Goal: Contribute content

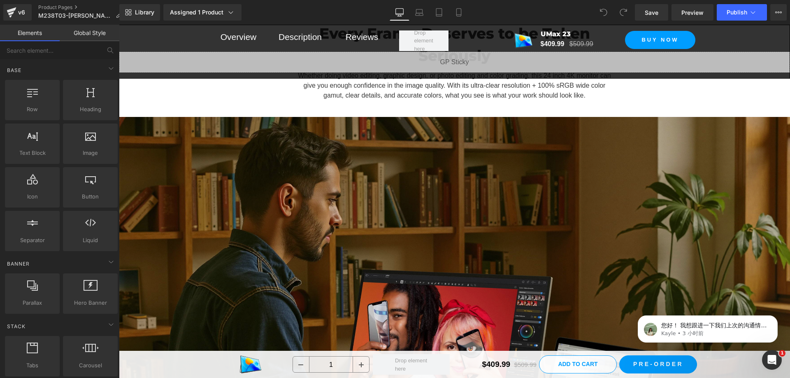
scroll to position [782, 0]
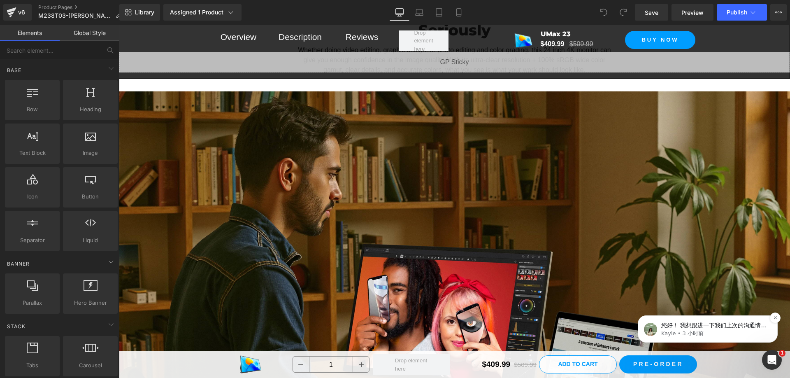
drag, startPoint x: 727, startPoint y: 287, endPoint x: 727, endPoint y: 321, distance: 34.6
click at [727, 321] on p "您好！ 我想跟进一下我们上次的沟通情况。您收到我提供的信息了吗？ 如果您还有其他疑问，请随时告诉我 😄 注意：如果第二天仍无人回复，此对话将关闭。如果您需要进…" at bounding box center [714, 325] width 106 height 8
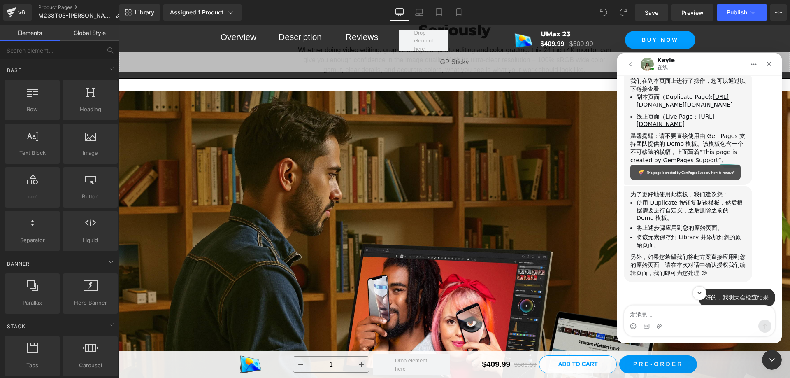
scroll to position [2963, 0]
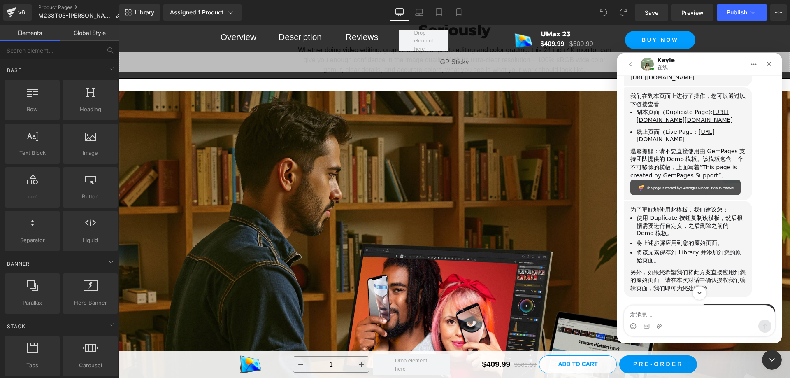
click at [520, 110] on div at bounding box center [395, 176] width 790 height 353
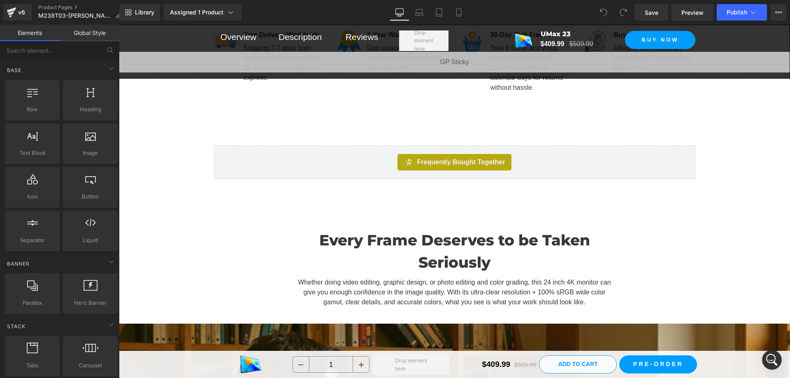
scroll to position [535, 0]
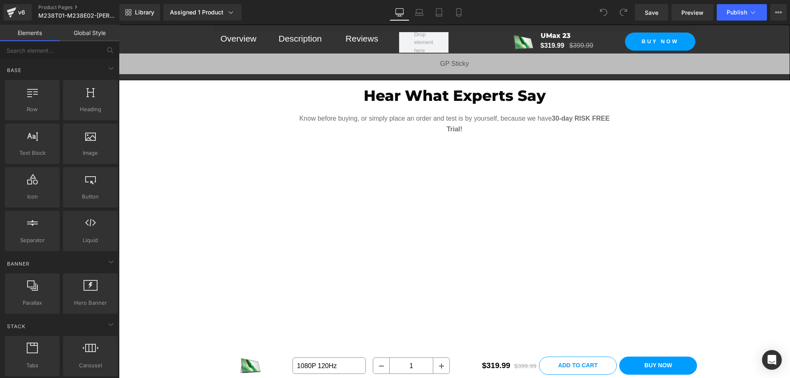
scroll to position [741, 0]
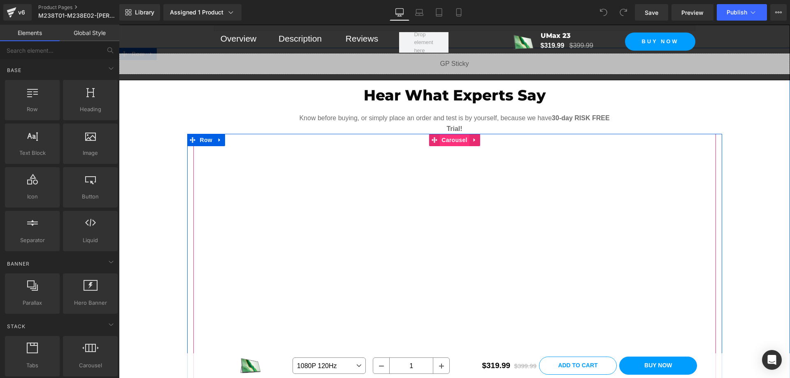
click at [451, 140] on span "Carousel" at bounding box center [454, 140] width 30 height 12
click at [452, 140] on span "Carousel" at bounding box center [454, 140] width 30 height 12
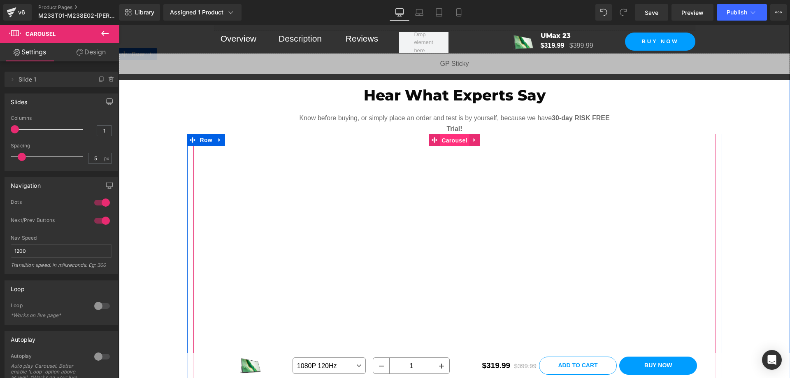
click at [451, 137] on span "Carousel" at bounding box center [454, 140] width 30 height 12
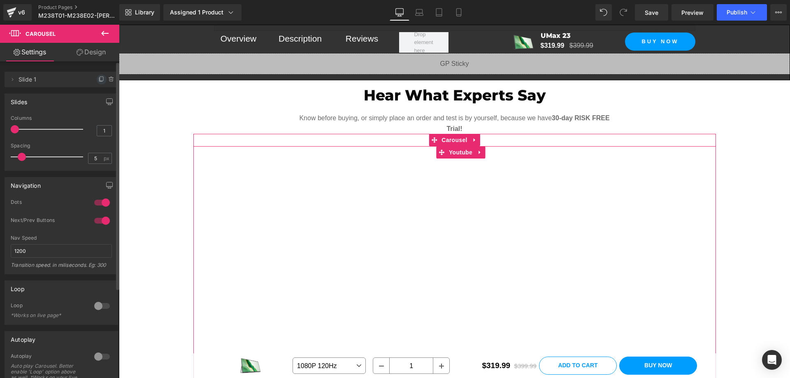
click at [98, 79] on icon at bounding box center [101, 79] width 7 height 7
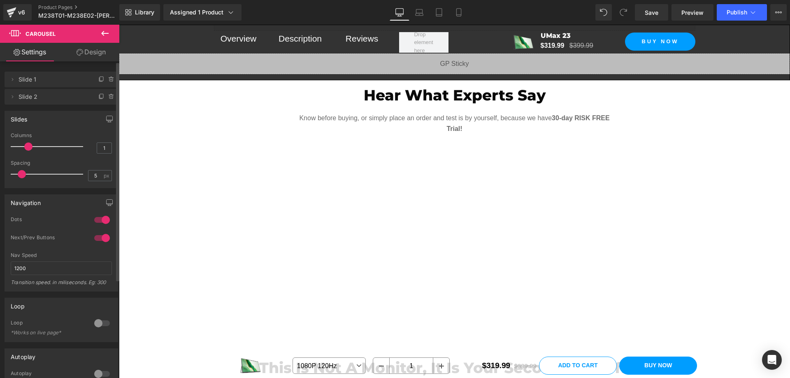
drag, startPoint x: 16, startPoint y: 146, endPoint x: 23, endPoint y: 146, distance: 7.4
click at [23, 146] on div at bounding box center [49, 146] width 68 height 16
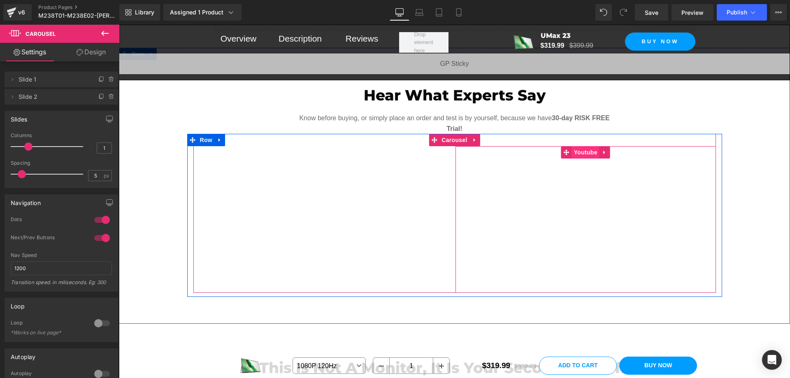
click at [581, 154] on span "Youtube" at bounding box center [586, 152] width 28 height 12
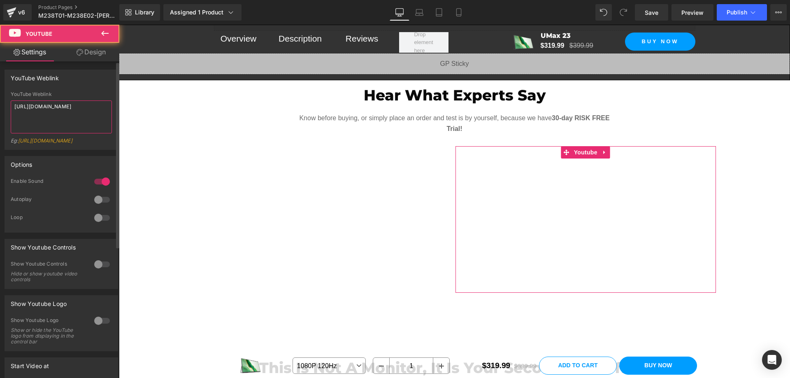
click at [74, 110] on textarea "[URL][DOMAIN_NAME]" at bounding box center [61, 116] width 101 height 33
paste textarea "[DOMAIN_NAME][URL]"
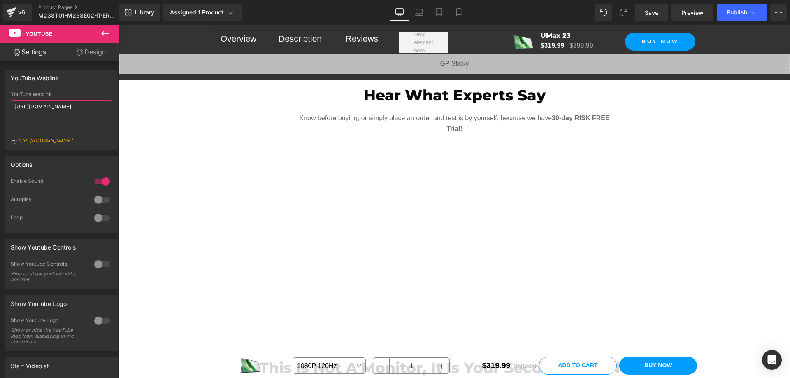
type textarea "[URL][DOMAIN_NAME]"
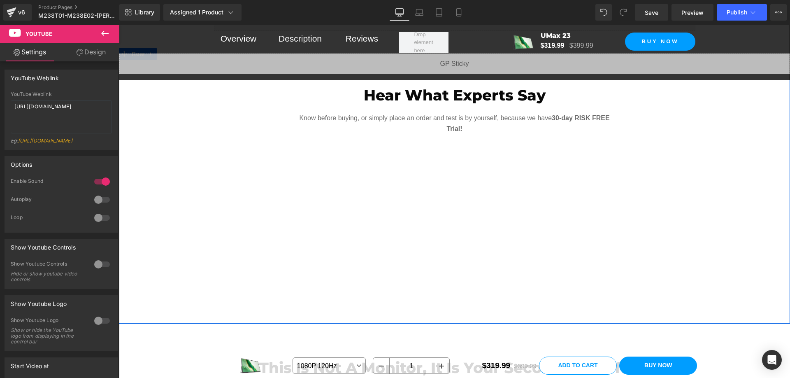
drag, startPoint x: 147, startPoint y: 103, endPoint x: 157, endPoint y: 99, distance: 10.9
click at [147, 103] on div "Hear What Experts Say Heading Know before buying, or simply place an order and …" at bounding box center [454, 184] width 671 height 225
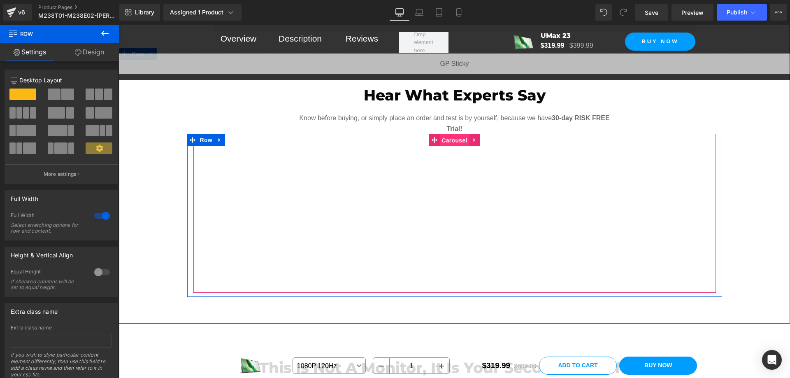
click at [450, 139] on span "Carousel" at bounding box center [454, 140] width 30 height 12
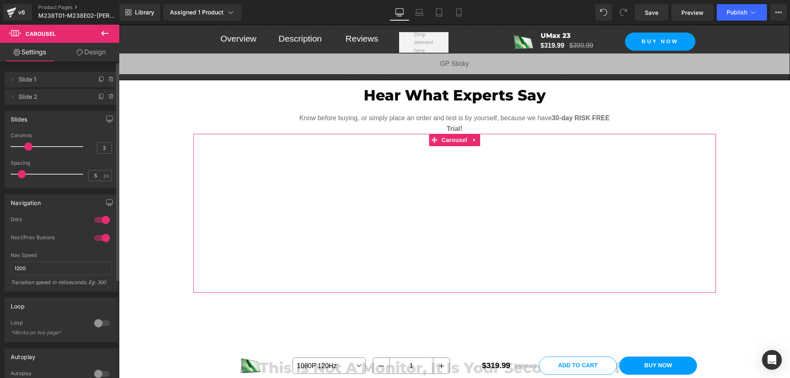
click at [98, 218] on div at bounding box center [102, 219] width 20 height 13
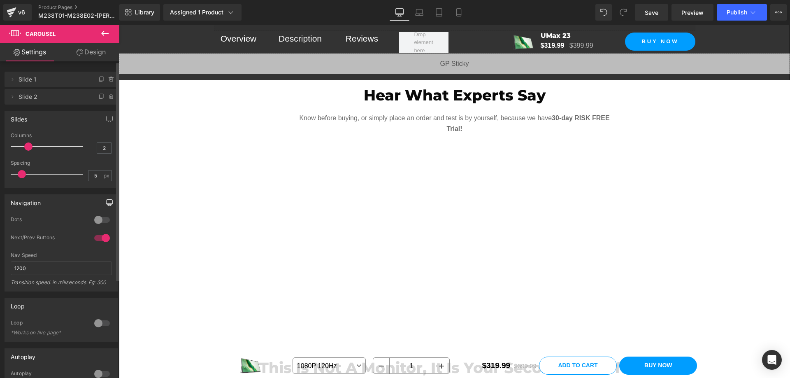
click at [106, 202] on icon "button" at bounding box center [109, 202] width 7 height 7
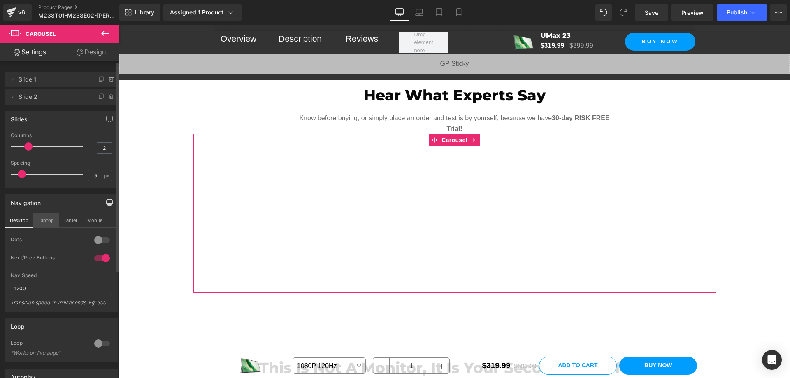
click at [42, 219] on button "Laptop" at bounding box center [46, 220] width 26 height 14
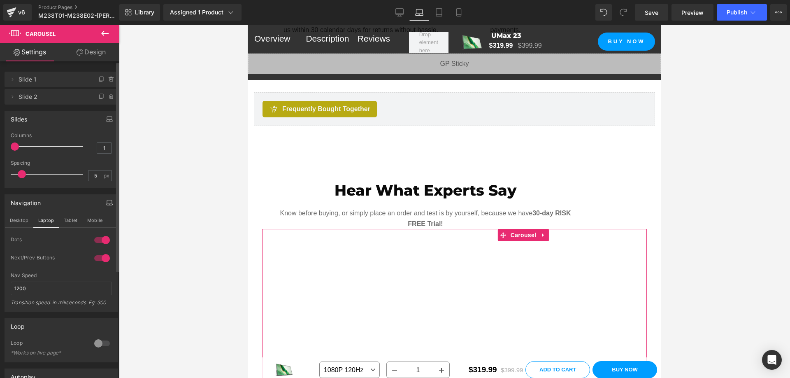
scroll to position [806, 0]
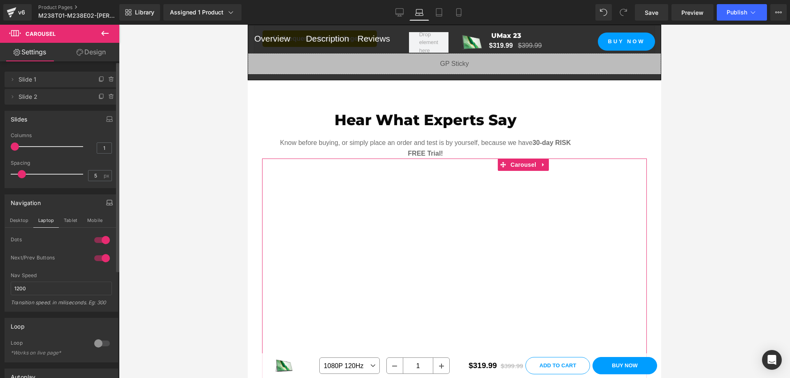
click at [94, 239] on div at bounding box center [102, 239] width 20 height 13
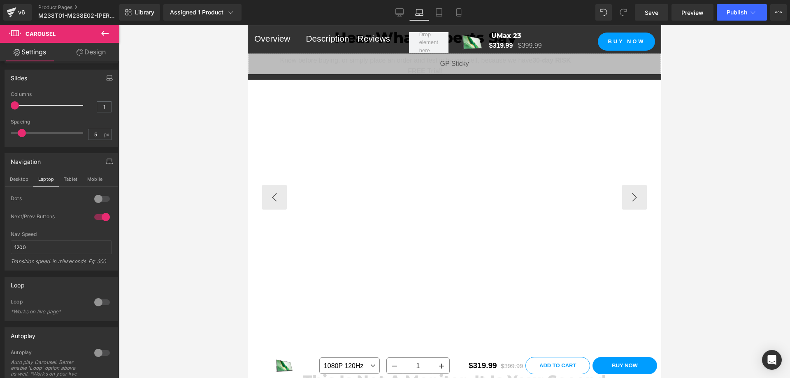
scroll to position [847, 0]
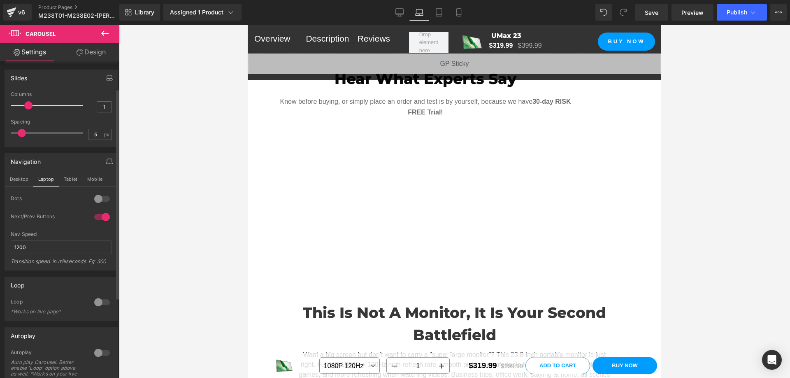
drag, startPoint x: 17, startPoint y: 104, endPoint x: 26, endPoint y: 103, distance: 8.8
click at [26, 103] on span at bounding box center [28, 105] width 8 height 8
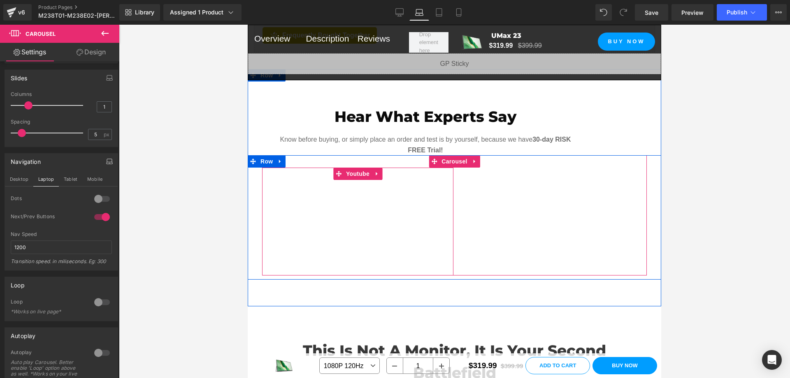
scroll to position [765, 0]
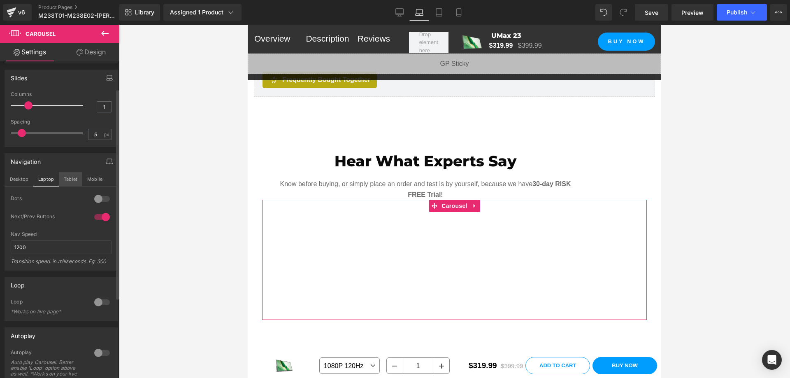
click at [72, 178] on button "Tablet" at bounding box center [70, 179] width 23 height 14
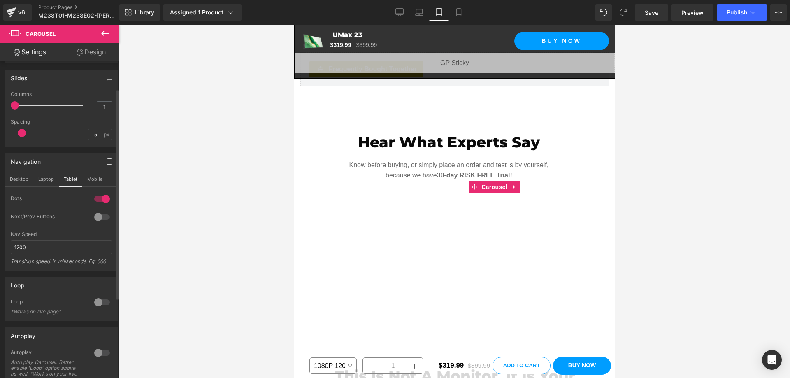
scroll to position [1126, 0]
click at [97, 199] on div at bounding box center [102, 198] width 20 height 13
click at [97, 217] on div at bounding box center [102, 216] width 20 height 13
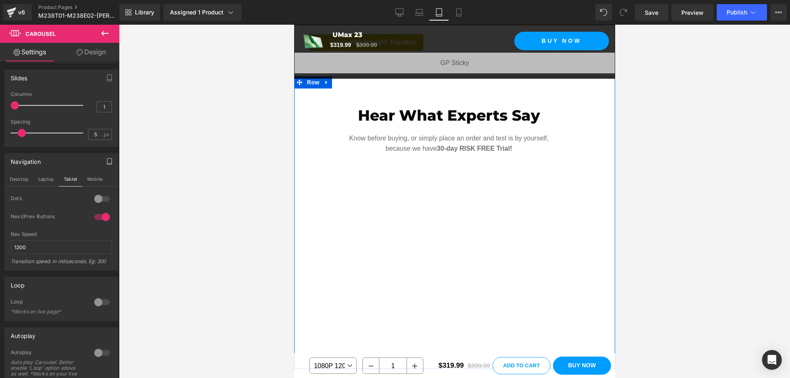
scroll to position [1167, 0]
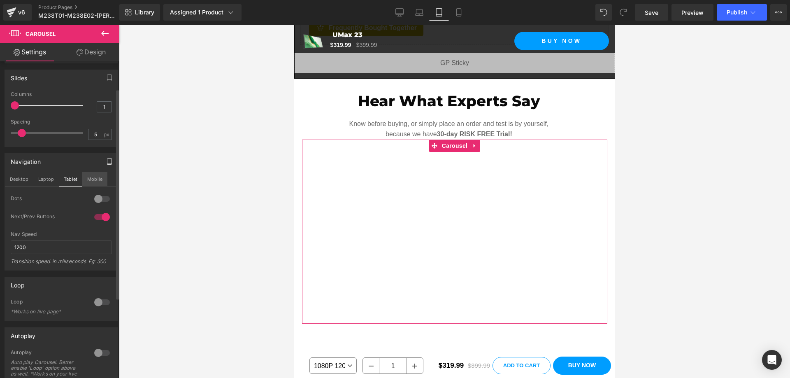
click at [89, 179] on button "Mobile" at bounding box center [94, 179] width 25 height 14
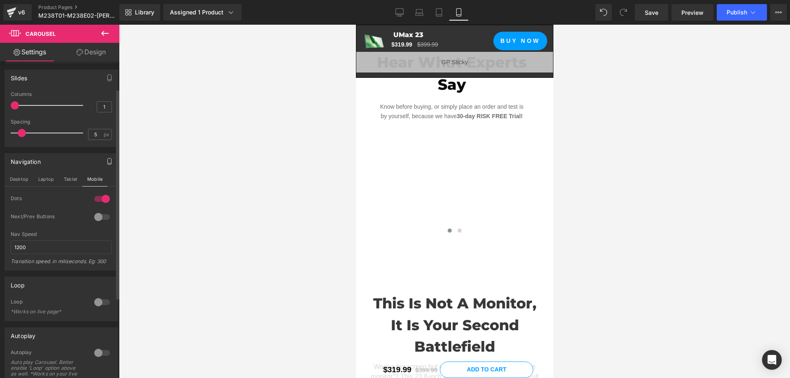
scroll to position [1273, 0]
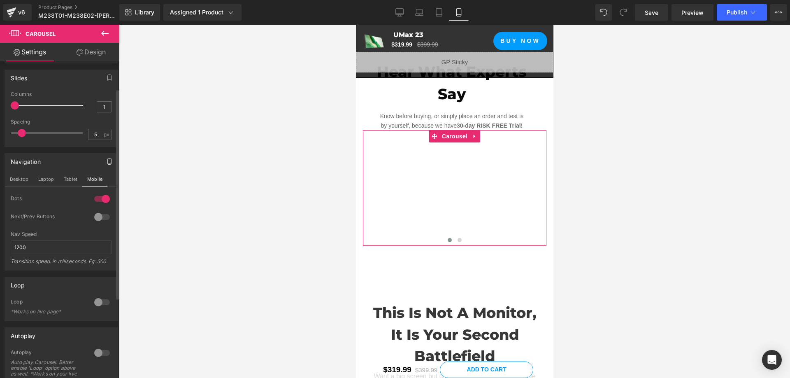
click at [96, 196] on div at bounding box center [102, 198] width 20 height 13
click at [97, 217] on div at bounding box center [102, 216] width 20 height 13
click at [72, 177] on button "Tablet" at bounding box center [70, 179] width 23 height 14
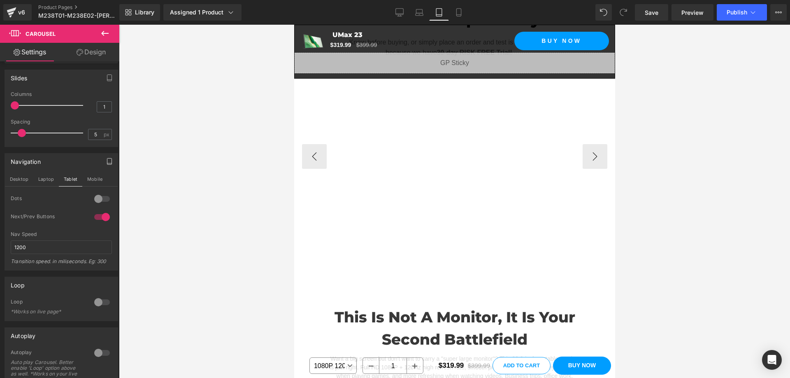
scroll to position [1208, 0]
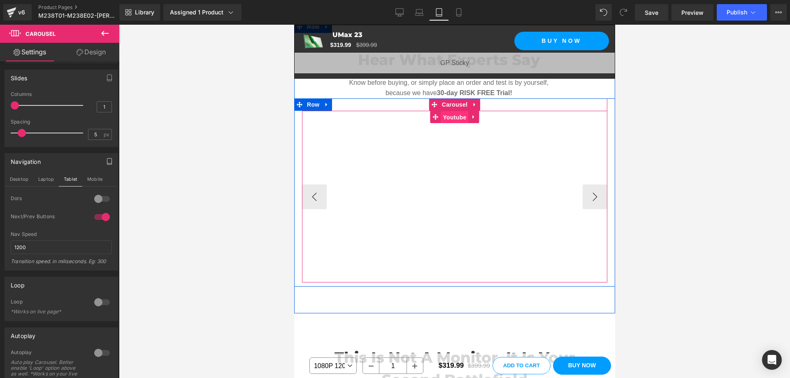
click at [453, 115] on span "Youtube" at bounding box center [454, 117] width 28 height 12
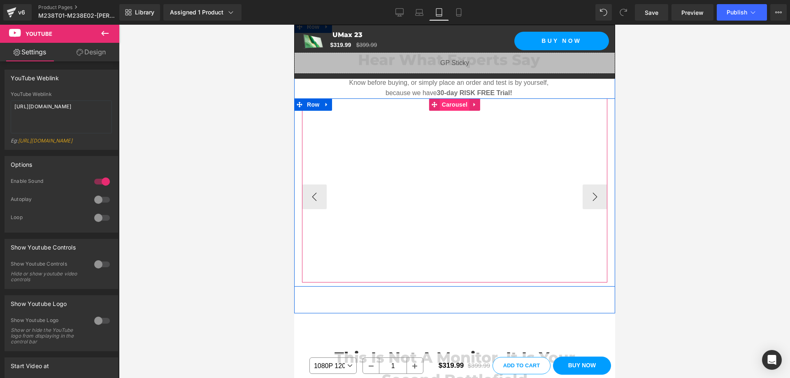
click at [455, 104] on span "Carousel" at bounding box center [454, 104] width 30 height 12
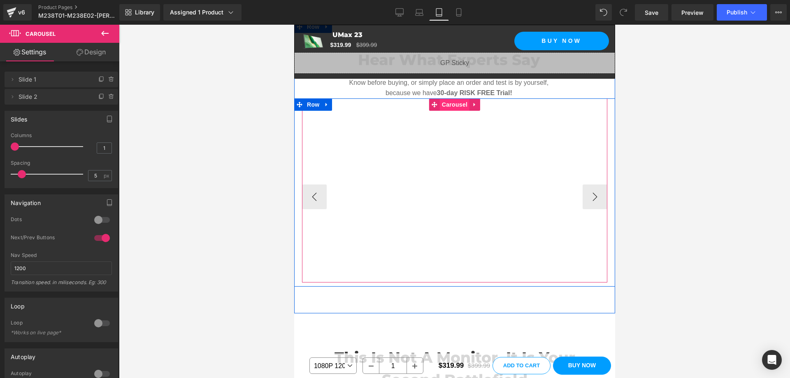
click at [457, 106] on span "Carousel" at bounding box center [454, 104] width 30 height 12
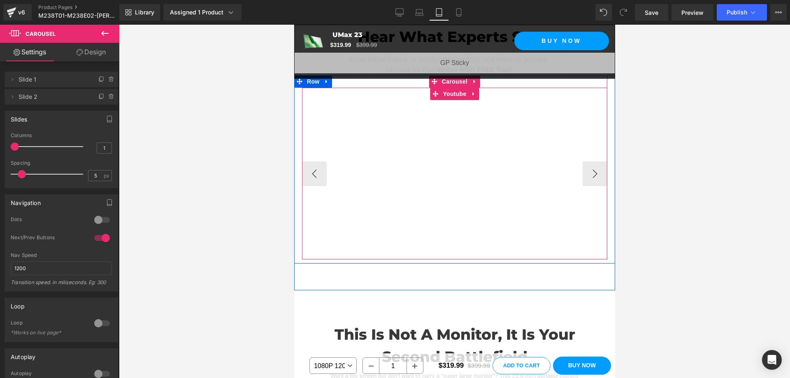
scroll to position [1249, 0]
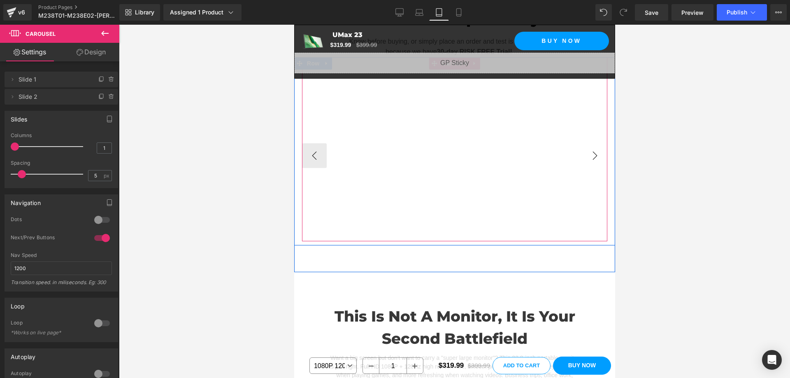
click at [589, 152] on button "›" at bounding box center [594, 155] width 25 height 25
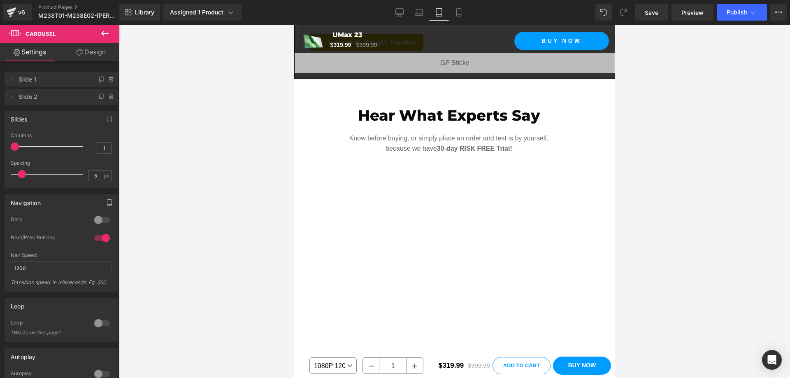
scroll to position [1152, 0]
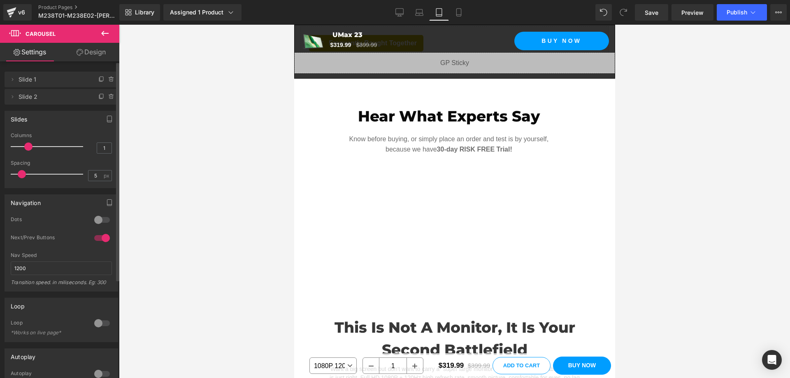
drag, startPoint x: 13, startPoint y: 146, endPoint x: 23, endPoint y: 145, distance: 10.0
click at [23, 145] on div at bounding box center [49, 146] width 68 height 16
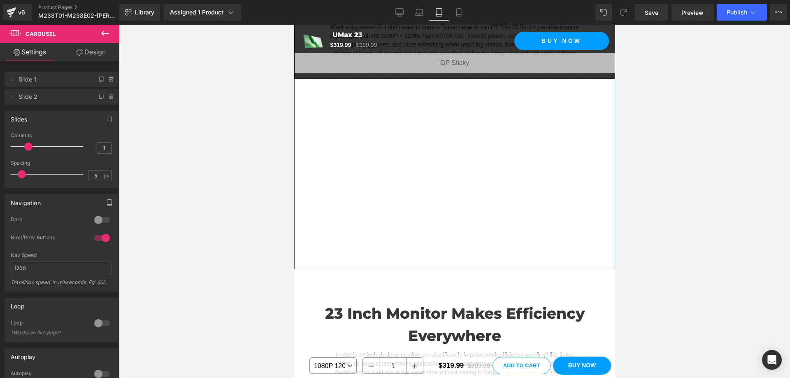
scroll to position [1481, 0]
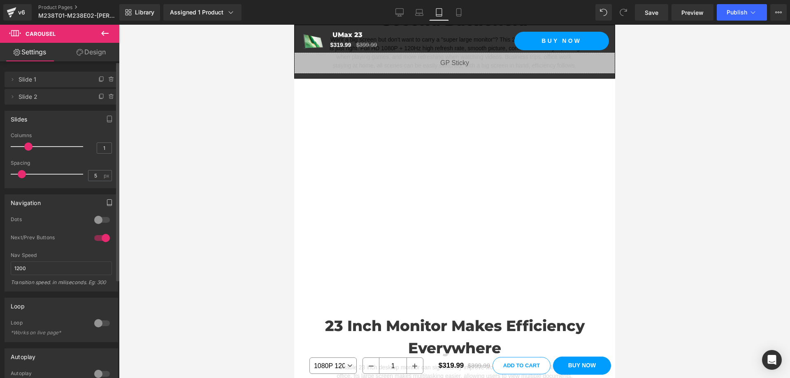
click at [106, 202] on icon "button" at bounding box center [109, 202] width 7 height 7
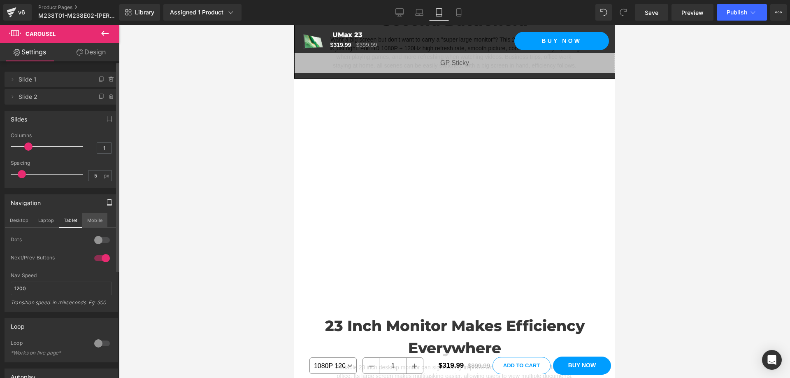
click at [95, 221] on button "Mobile" at bounding box center [94, 220] width 25 height 14
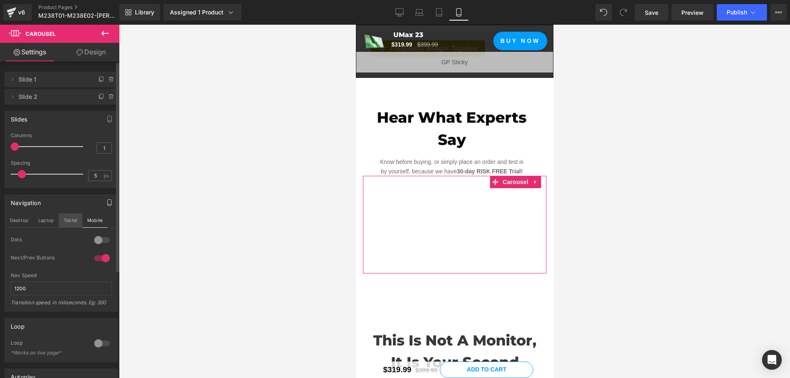
scroll to position [1228, 0]
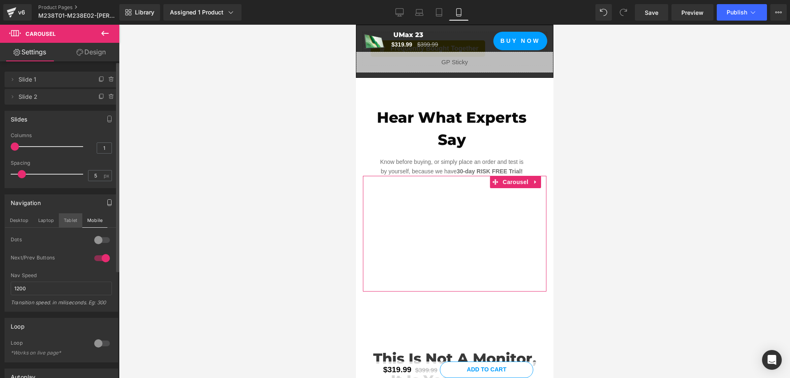
click at [70, 220] on button "Tablet" at bounding box center [70, 220] width 23 height 14
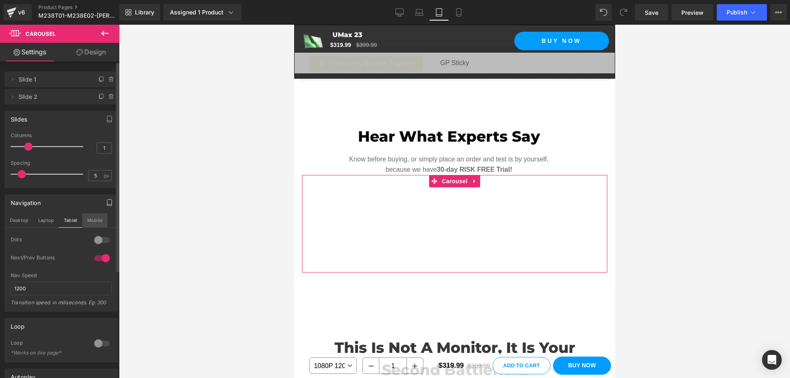
scroll to position [1163, 0]
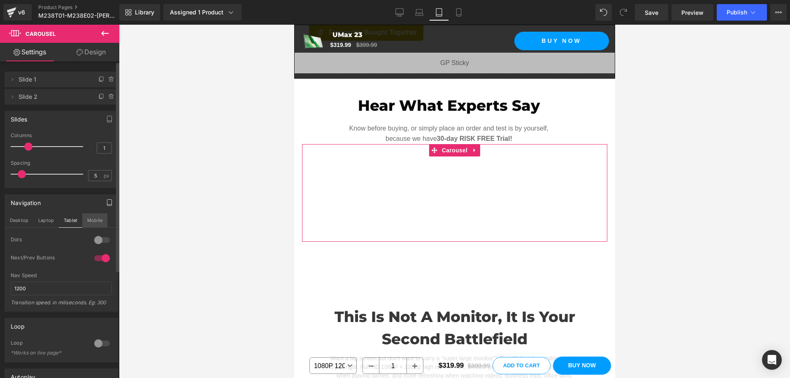
click at [92, 218] on button "Mobile" at bounding box center [94, 220] width 25 height 14
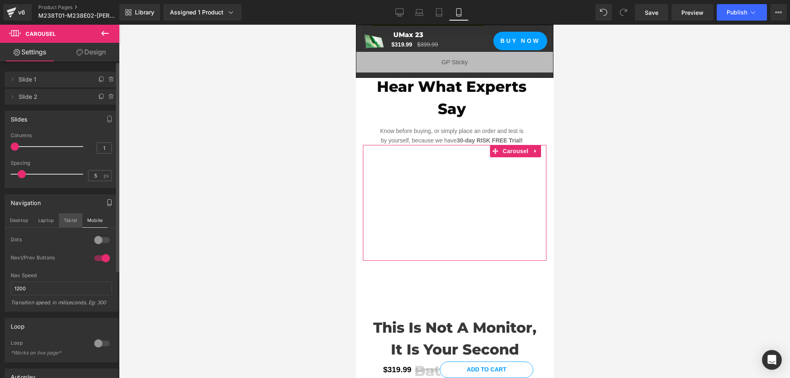
scroll to position [1228, 0]
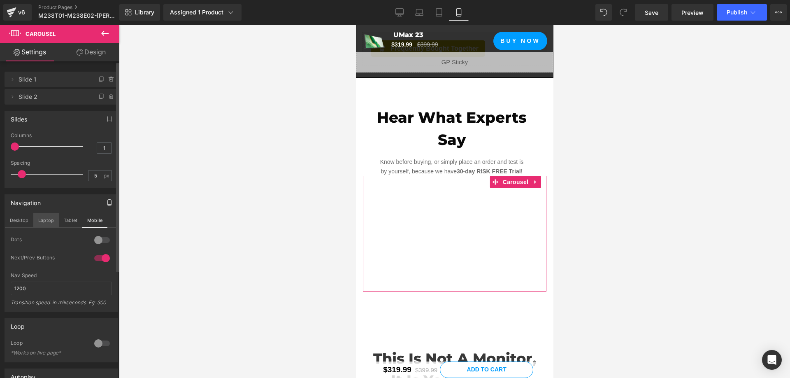
click at [48, 222] on button "Laptop" at bounding box center [46, 220] width 26 height 14
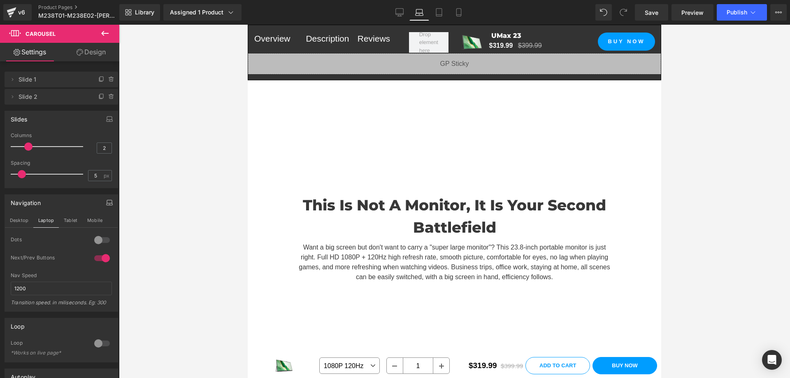
scroll to position [1008, 0]
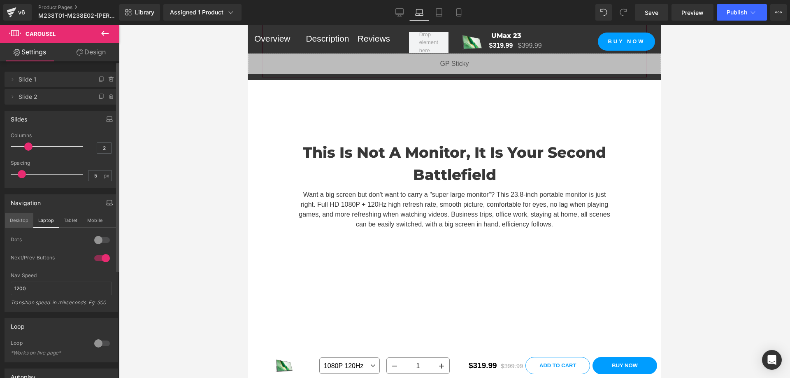
click at [16, 219] on button "Desktop" at bounding box center [19, 220] width 28 height 14
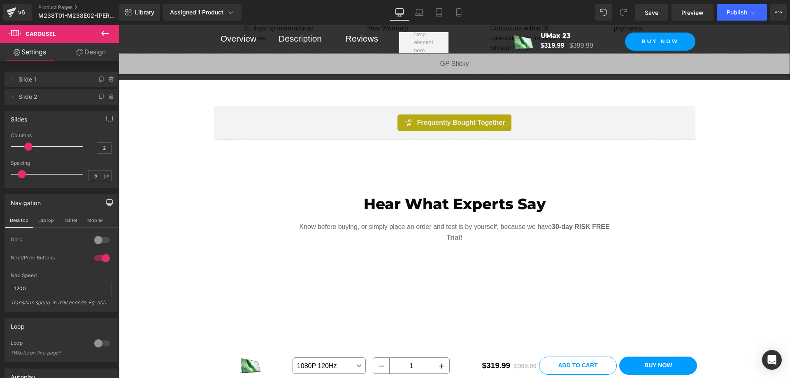
scroll to position [606, 0]
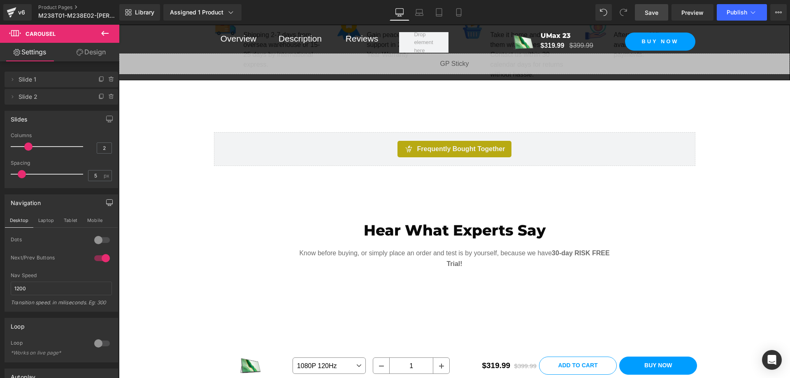
click at [653, 9] on span "Save" at bounding box center [652, 12] width 14 height 9
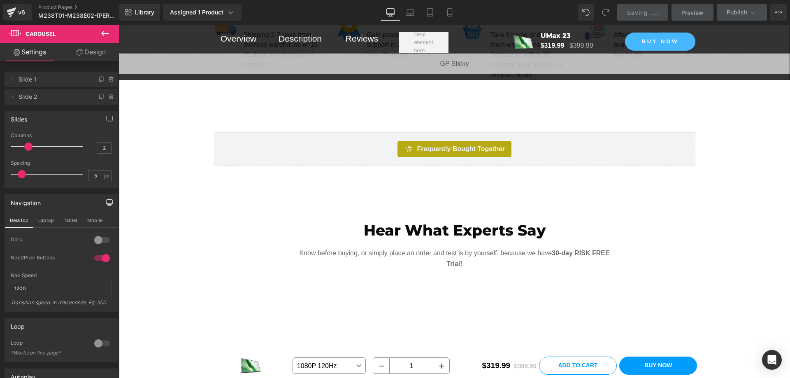
scroll to position [647, 0]
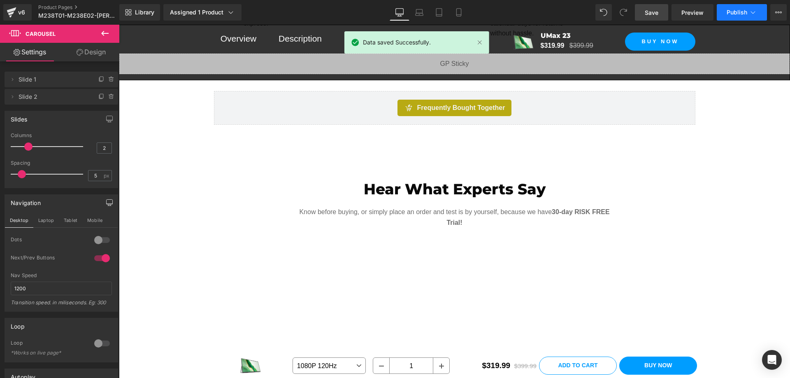
click at [728, 10] on span "Publish" at bounding box center [737, 12] width 21 height 7
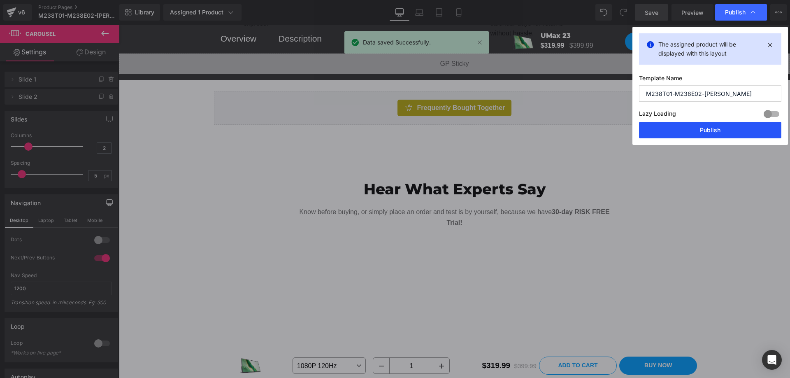
click at [730, 129] on button "Publish" at bounding box center [710, 130] width 142 height 16
